Goal: Task Accomplishment & Management: Use online tool/utility

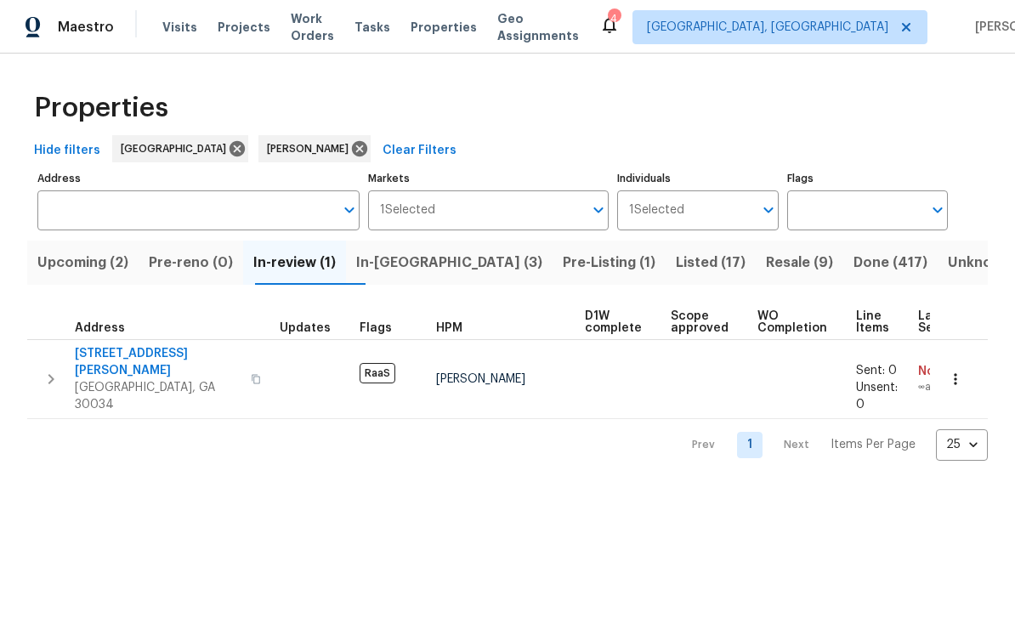
click at [308, 33] on span "Work Orders" at bounding box center [312, 27] width 43 height 34
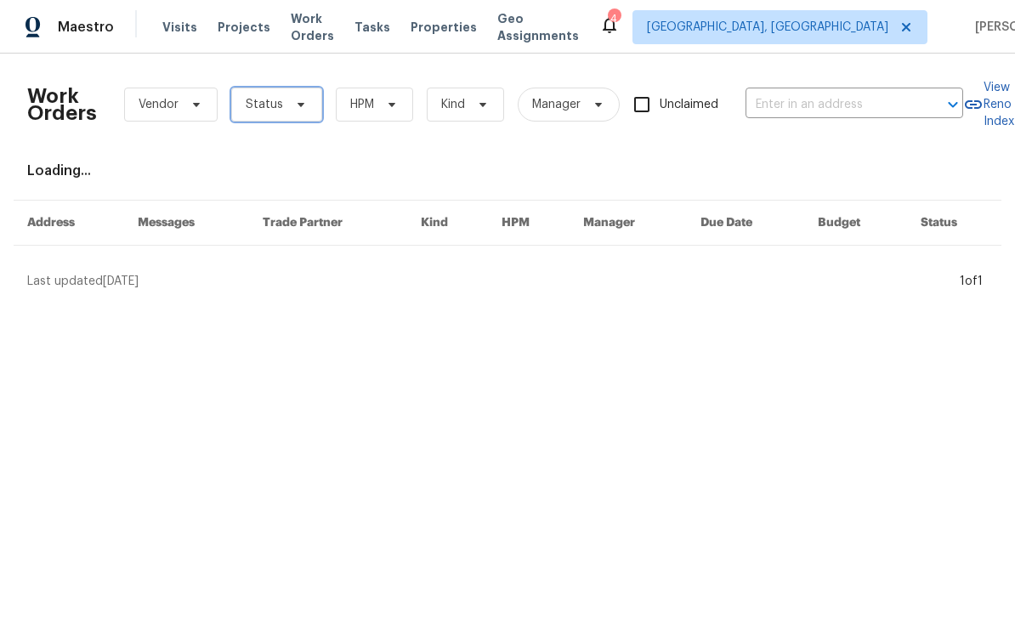
click at [283, 107] on span "Status" at bounding box center [276, 105] width 91 height 34
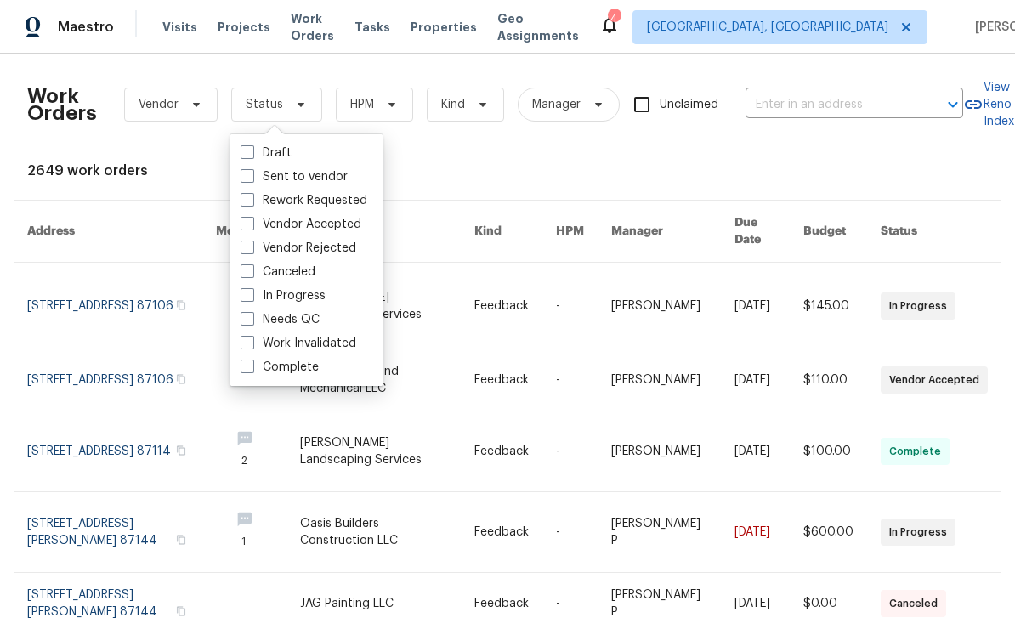
click at [255, 296] on label "In Progress" at bounding box center [283, 295] width 85 height 17
click at [252, 296] on input "In Progress" at bounding box center [246, 292] width 11 height 11
checkbox input "true"
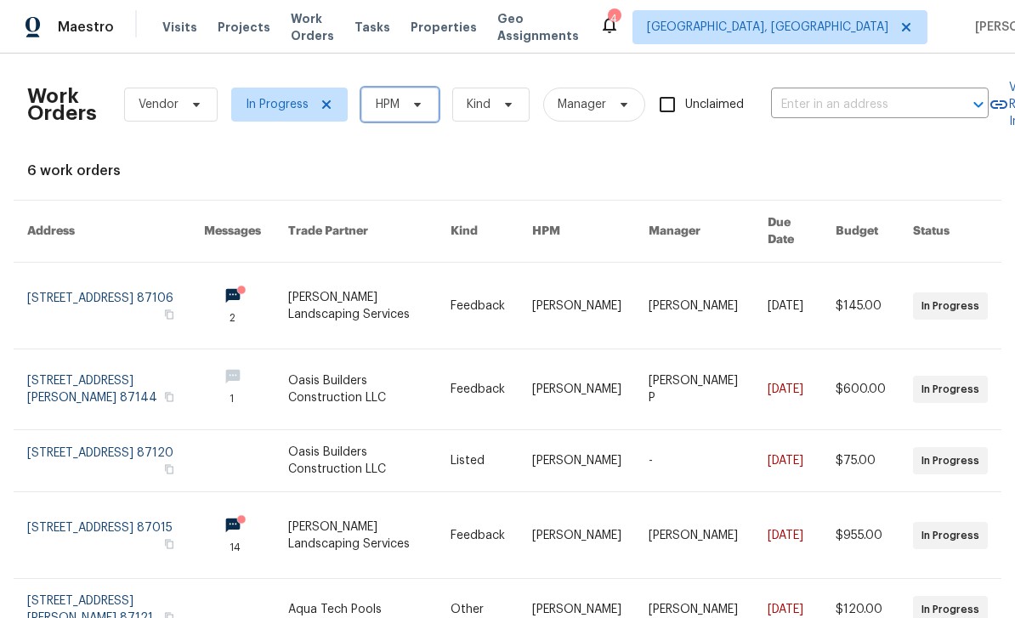
click at [396, 112] on span "HPM" at bounding box center [388, 104] width 24 height 17
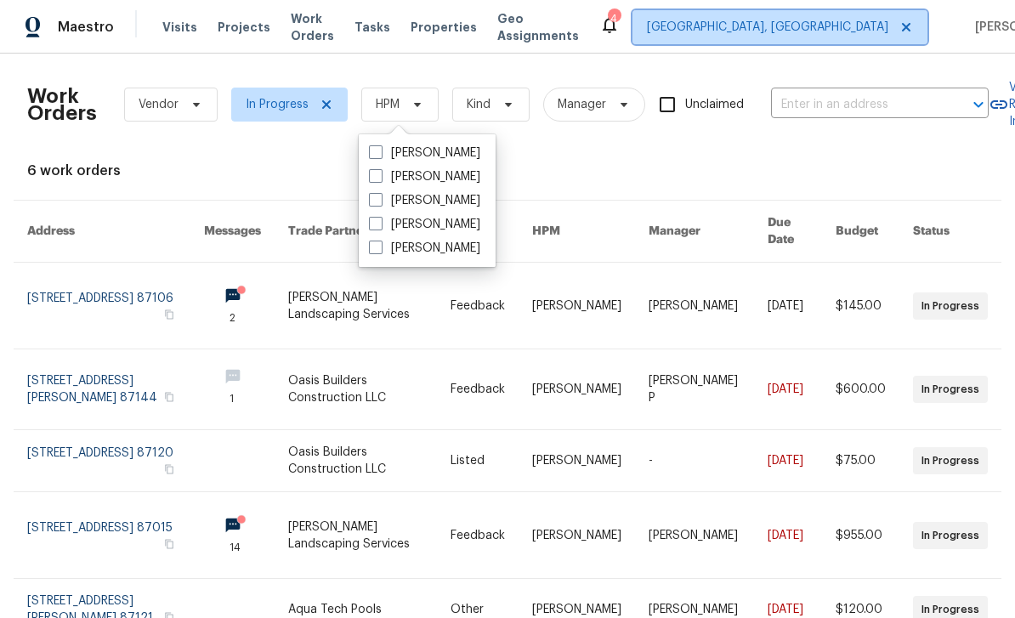
click at [777, 38] on span "[GEOGRAPHIC_DATA], [GEOGRAPHIC_DATA]" at bounding box center [779, 27] width 295 height 34
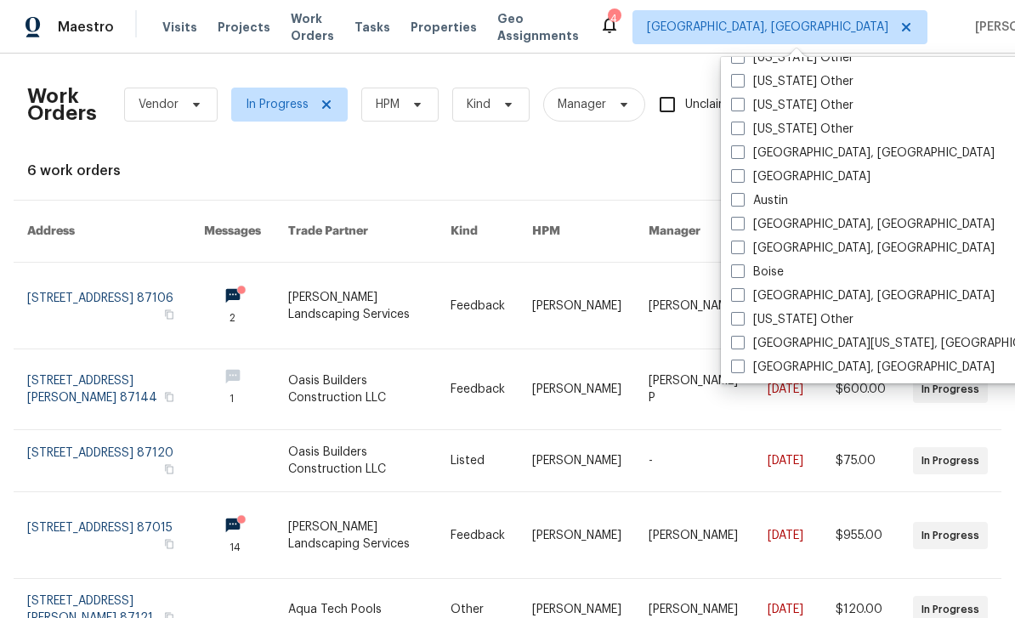
scroll to position [41, 0]
click at [747, 171] on label "[GEOGRAPHIC_DATA]" at bounding box center [800, 177] width 139 height 17
click at [742, 171] on input "[GEOGRAPHIC_DATA]" at bounding box center [736, 174] width 11 height 11
checkbox input "true"
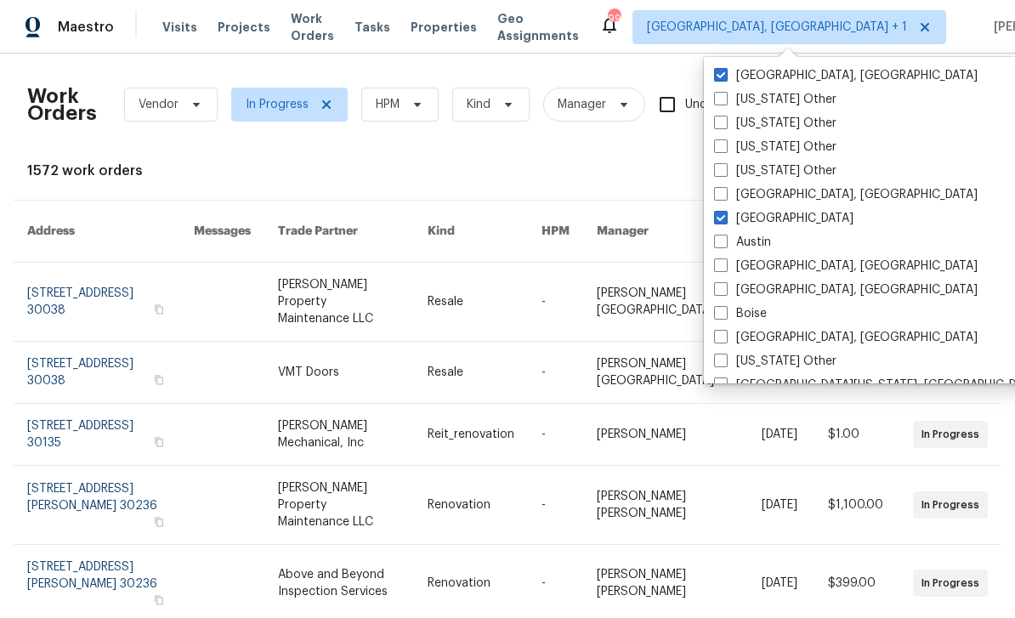
click at [722, 79] on span at bounding box center [721, 75] width 14 height 14
click at [722, 78] on input "[GEOGRAPHIC_DATA], [GEOGRAPHIC_DATA]" at bounding box center [719, 72] width 11 height 11
checkbox input "false"
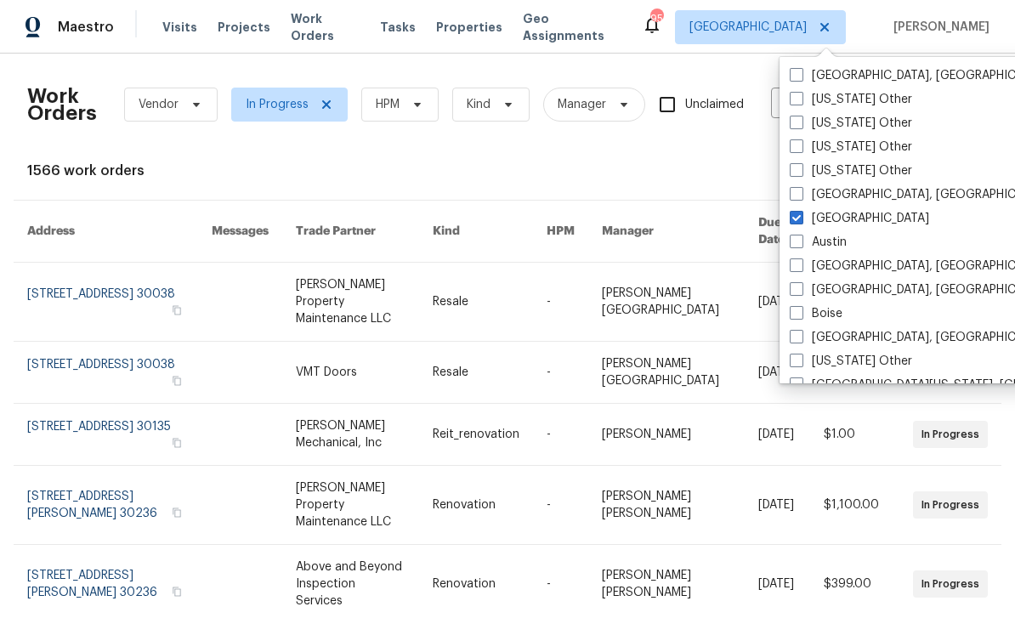
click at [671, 179] on div "Work Orders Vendor In Progress HPM Kind Manager Unclaimed ​ View Reno Index 156…" at bounding box center [507, 539] width 961 height 944
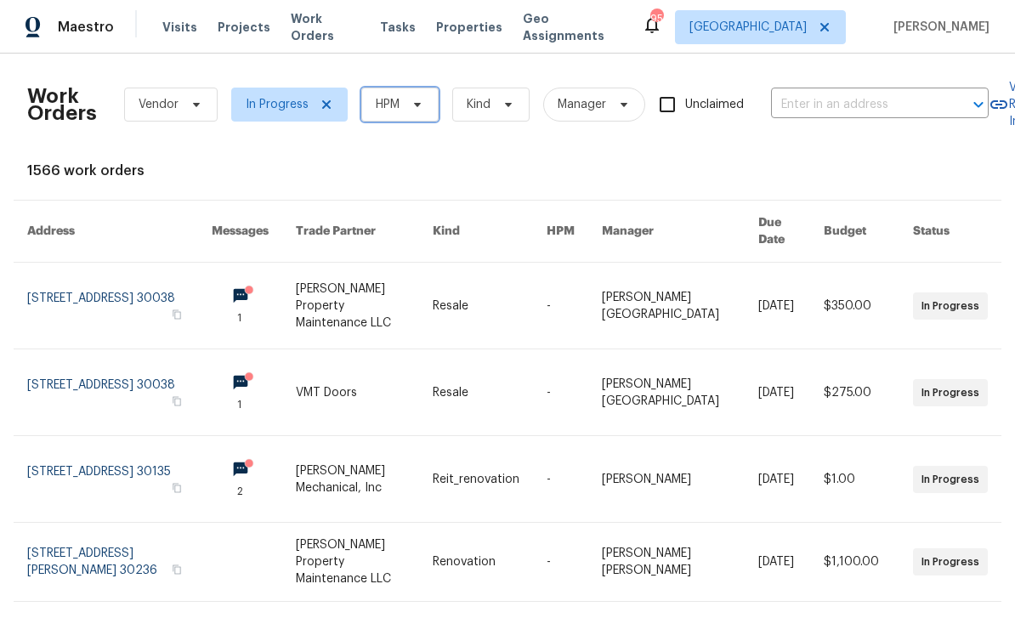
click at [409, 107] on span at bounding box center [414, 105] width 19 height 14
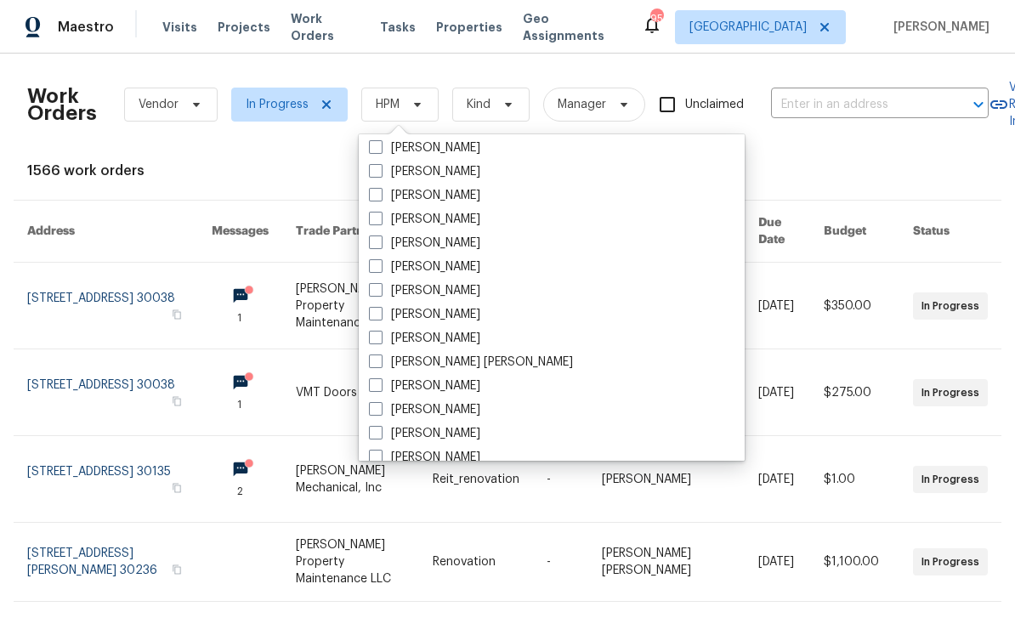
scroll to position [708, 0]
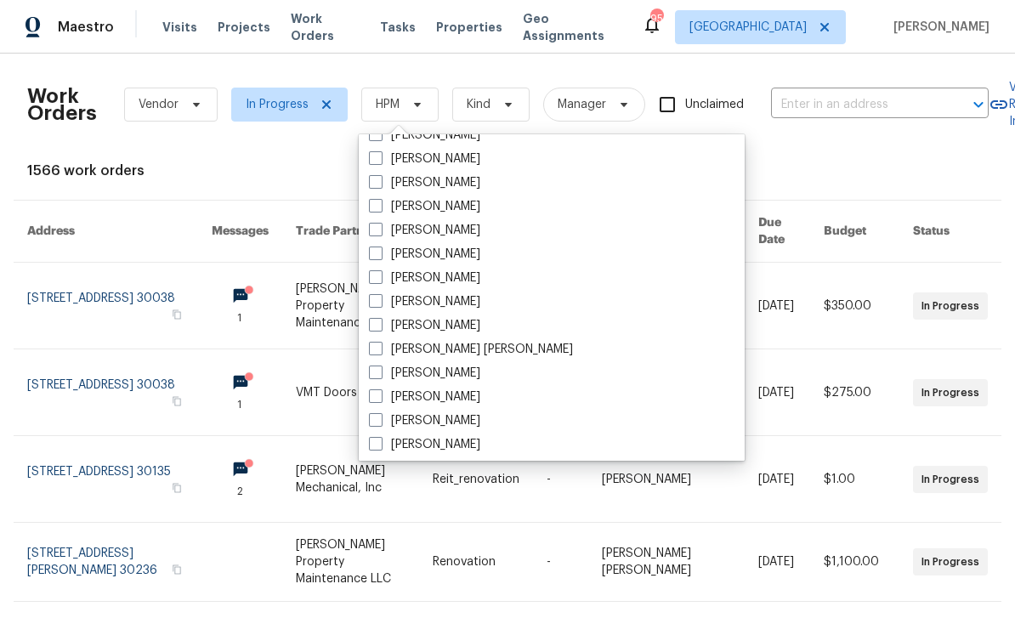
click at [429, 236] on label "[PERSON_NAME]" at bounding box center [424, 230] width 111 height 17
click at [380, 233] on input "[PERSON_NAME]" at bounding box center [374, 227] width 11 height 11
checkbox input "true"
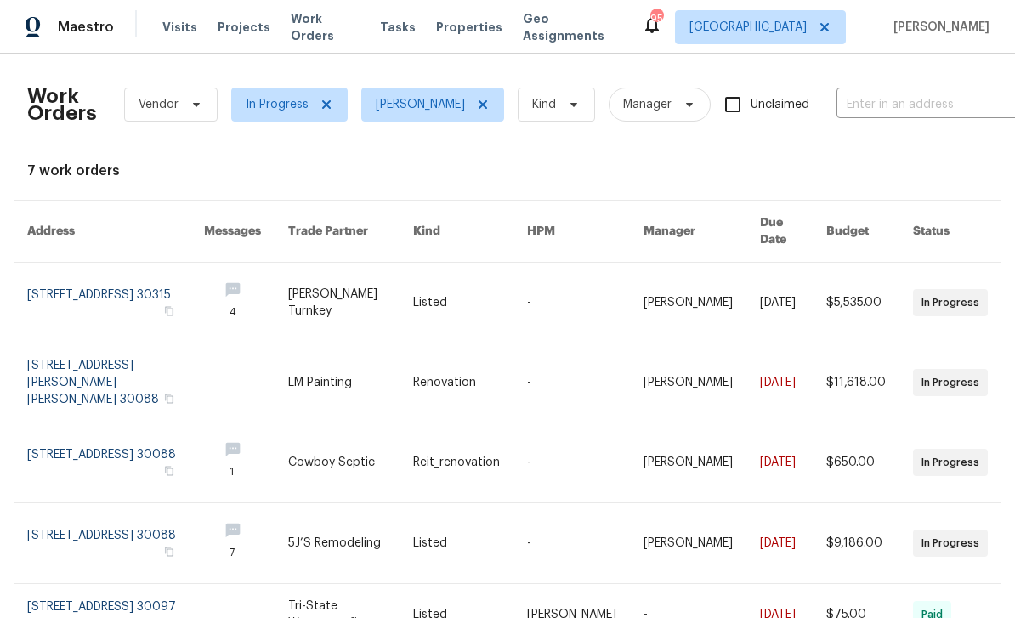
click at [79, 276] on link at bounding box center [115, 303] width 177 height 80
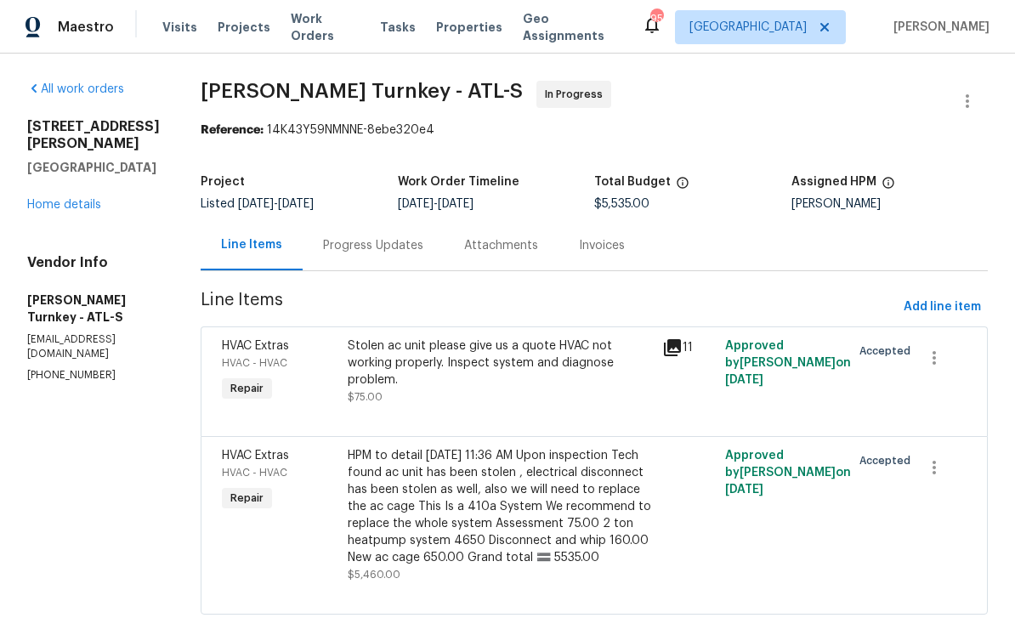
click at [378, 249] on div "Progress Updates" at bounding box center [373, 245] width 100 height 17
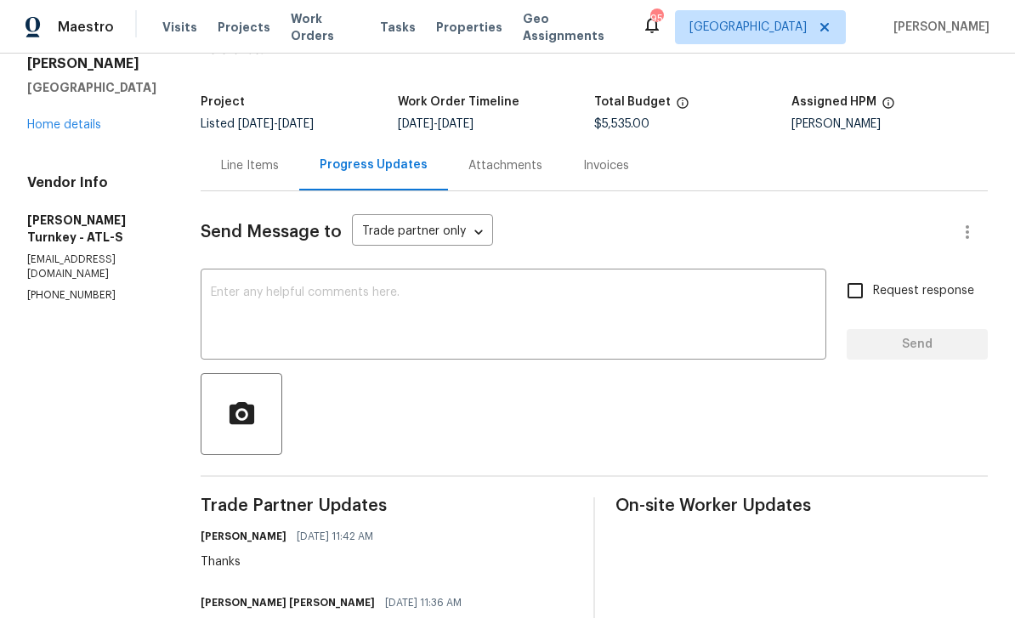
scroll to position [80, 0]
click at [701, 306] on textarea at bounding box center [513, 316] width 605 height 60
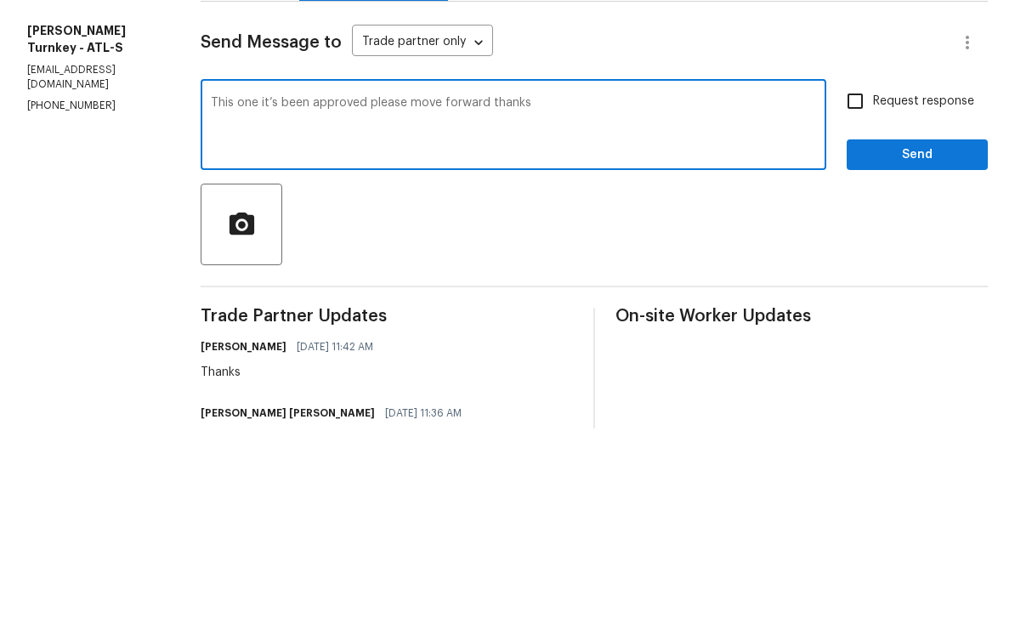
type textarea "This one it’s been approved please move forward thanks"
click at [867, 273] on input "Request response" at bounding box center [855, 291] width 36 height 36
checkbox input "true"
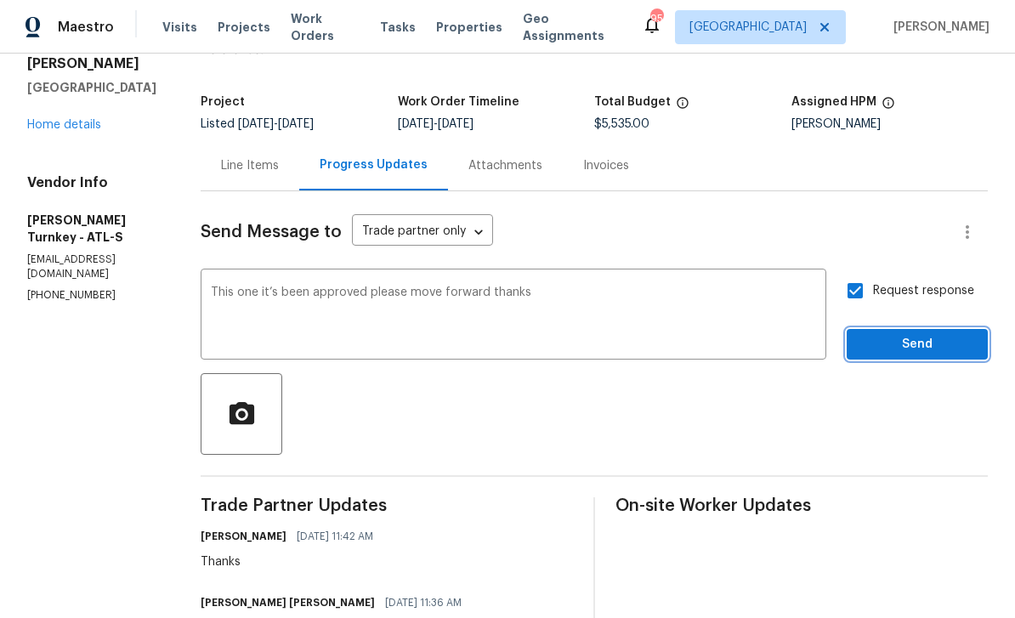
click at [934, 334] on span "Send" at bounding box center [917, 344] width 114 height 21
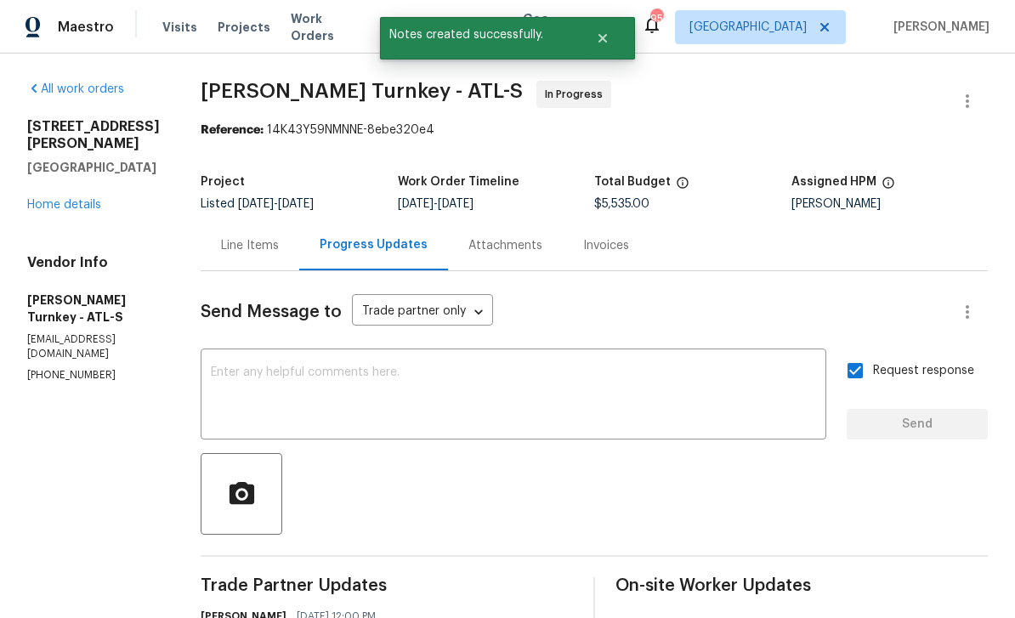
click at [65, 199] on link "Home details" at bounding box center [64, 205] width 74 height 12
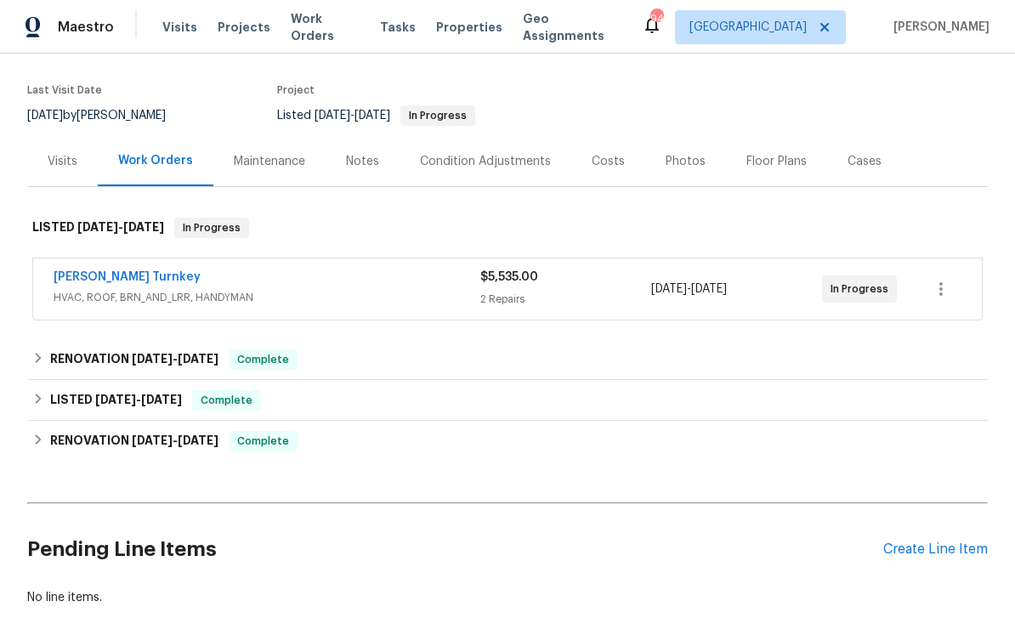
scroll to position [122, 0]
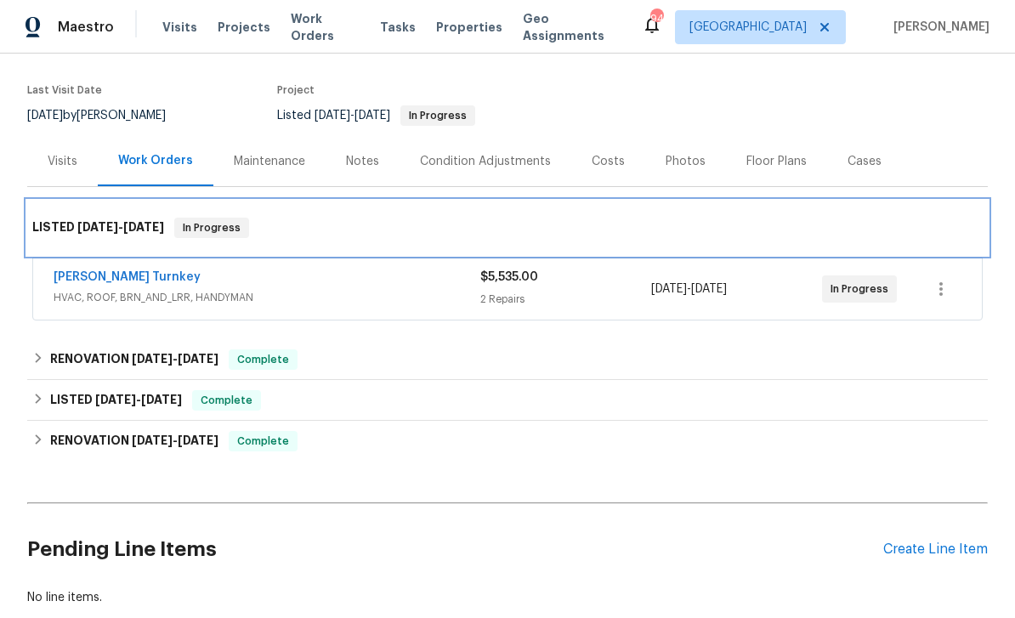
click at [50, 201] on div "LISTED 4/4/25 - 10/10/25 In Progress" at bounding box center [507, 228] width 961 height 54
click at [65, 234] on h6 "LISTED 4/4/25 - 10/10/25" at bounding box center [98, 228] width 132 height 20
click at [60, 227] on h6 "LISTED 4/4/25 - 10/10/25" at bounding box center [98, 228] width 132 height 20
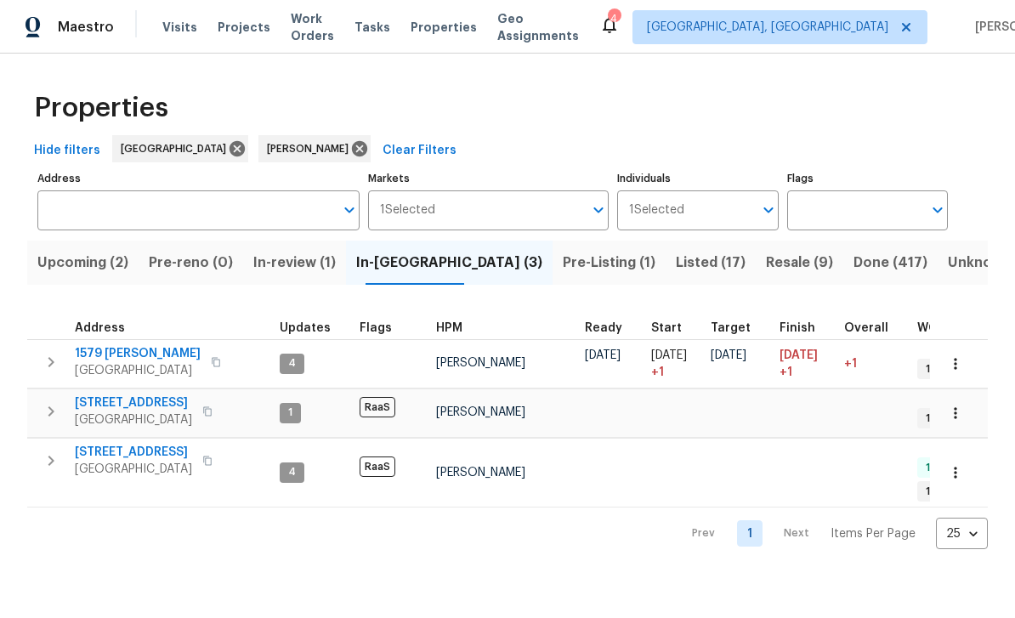
click at [89, 261] on span "Upcoming (2)" at bounding box center [82, 263] width 91 height 24
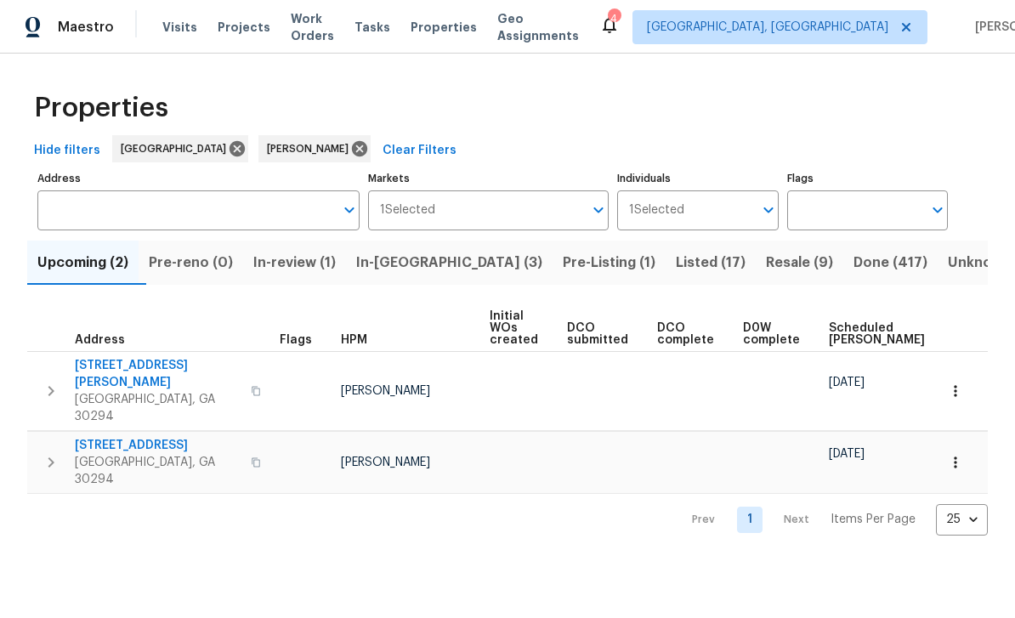
click at [430, 261] on span "In-[GEOGRAPHIC_DATA] (3)" at bounding box center [449, 263] width 186 height 24
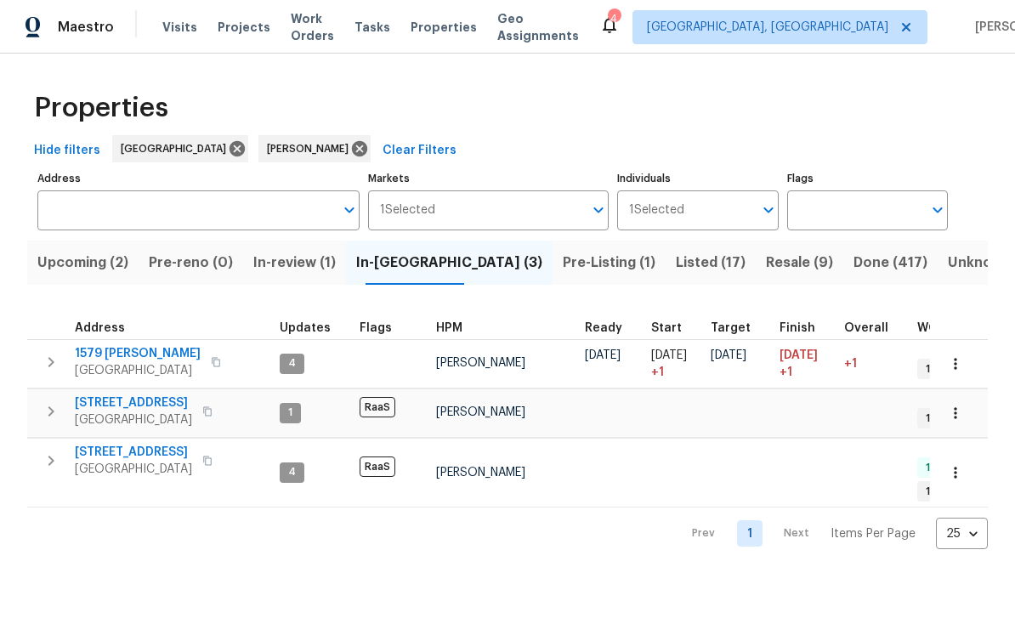
click at [158, 404] on span "[STREET_ADDRESS]" at bounding box center [133, 402] width 117 height 17
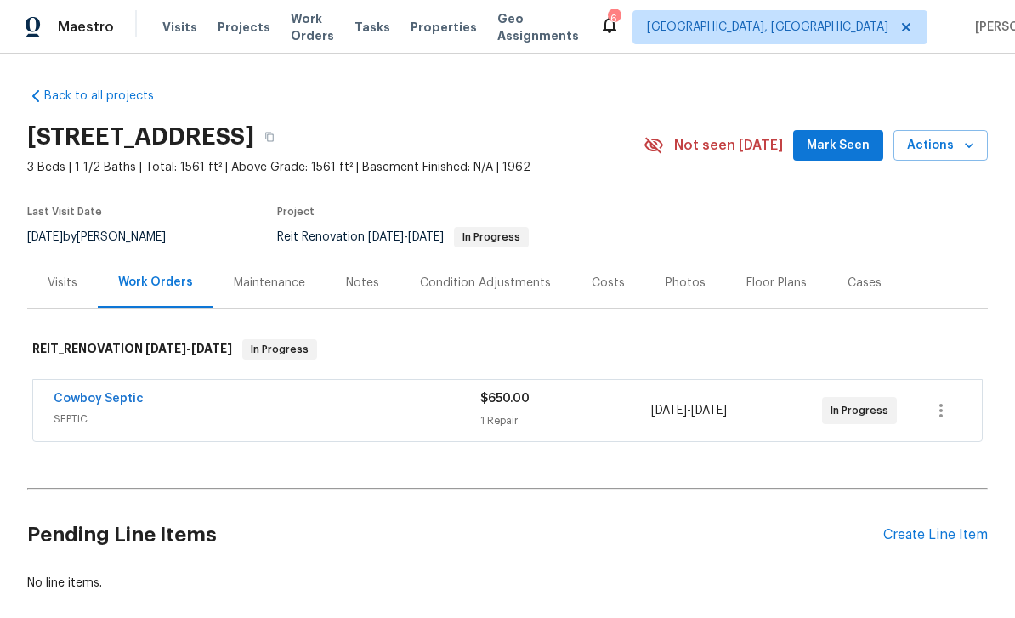
click at [120, 401] on link "Cowboy Septic" at bounding box center [99, 399] width 90 height 12
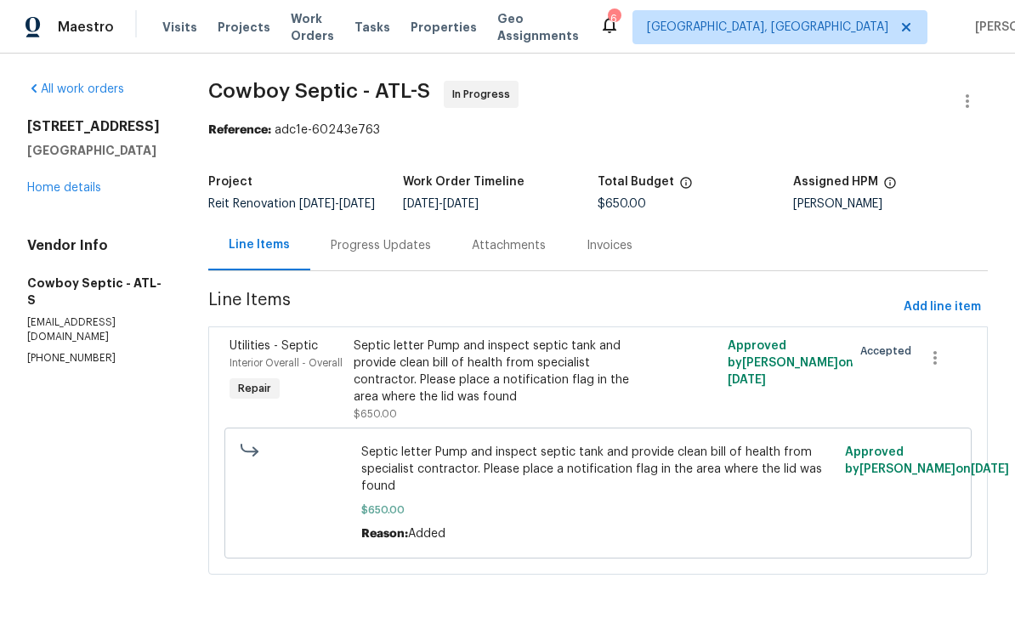
click at [405, 254] on div "Progress Updates" at bounding box center [381, 245] width 100 height 17
